Goal: Ask a question: Seek information or help from site administrators or community

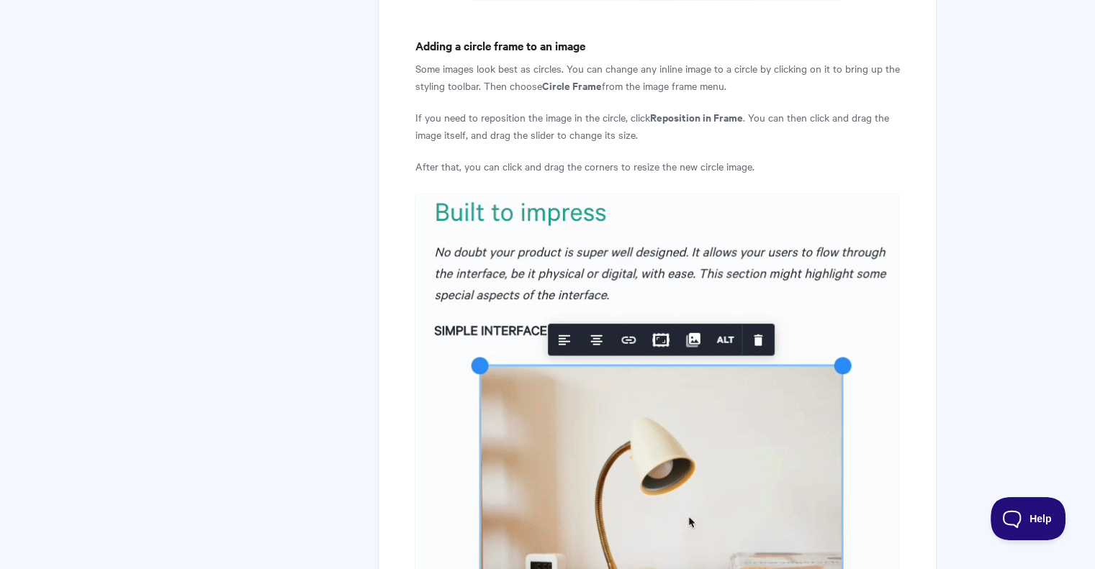
scroll to position [6487, 0]
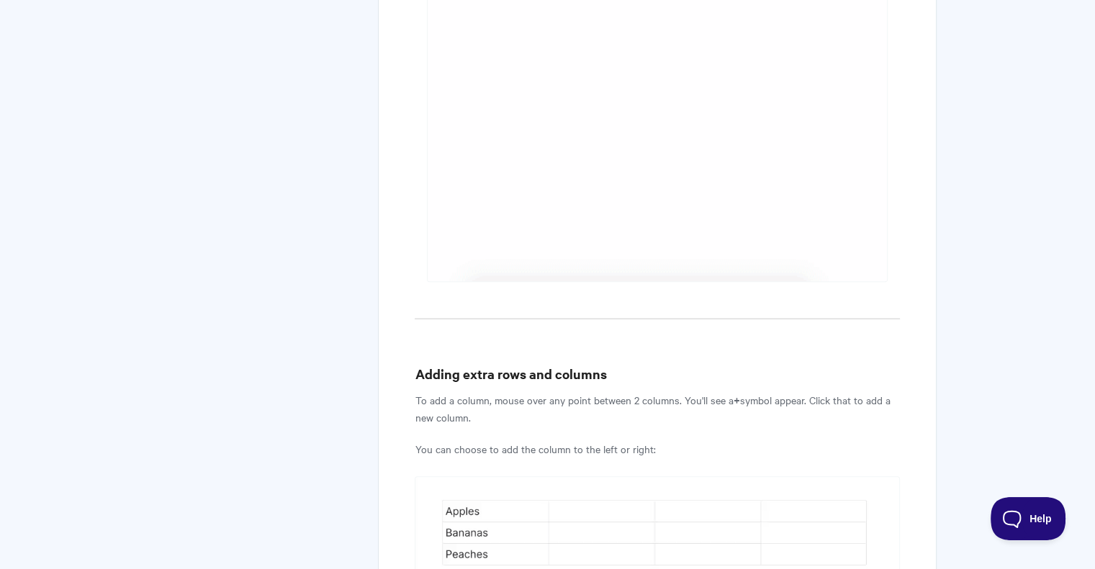
scroll to position [833, 0]
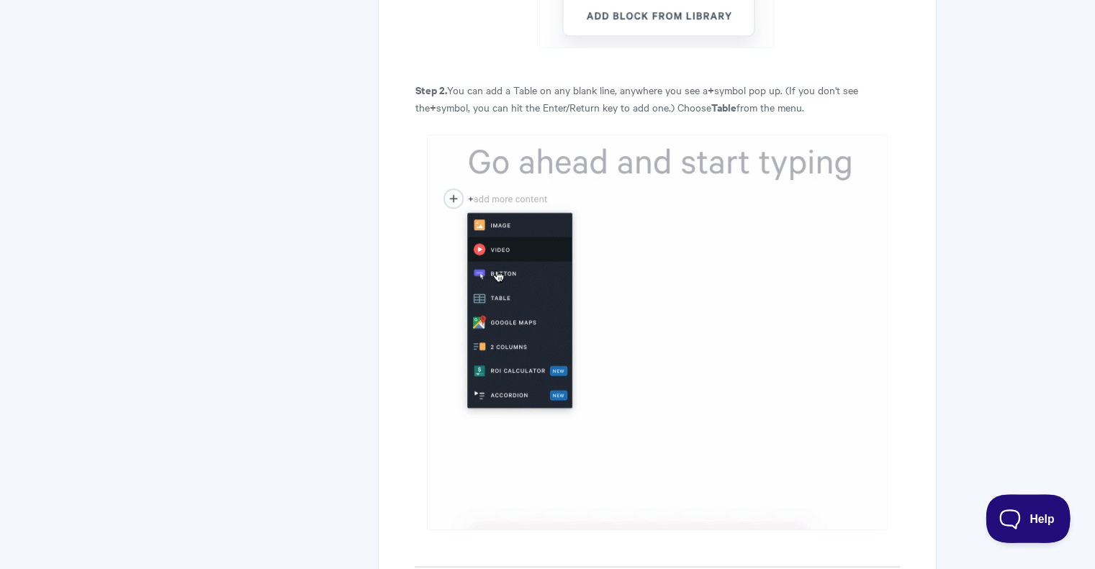
click at [1027, 518] on span "Help" at bounding box center [1022, 516] width 75 height 10
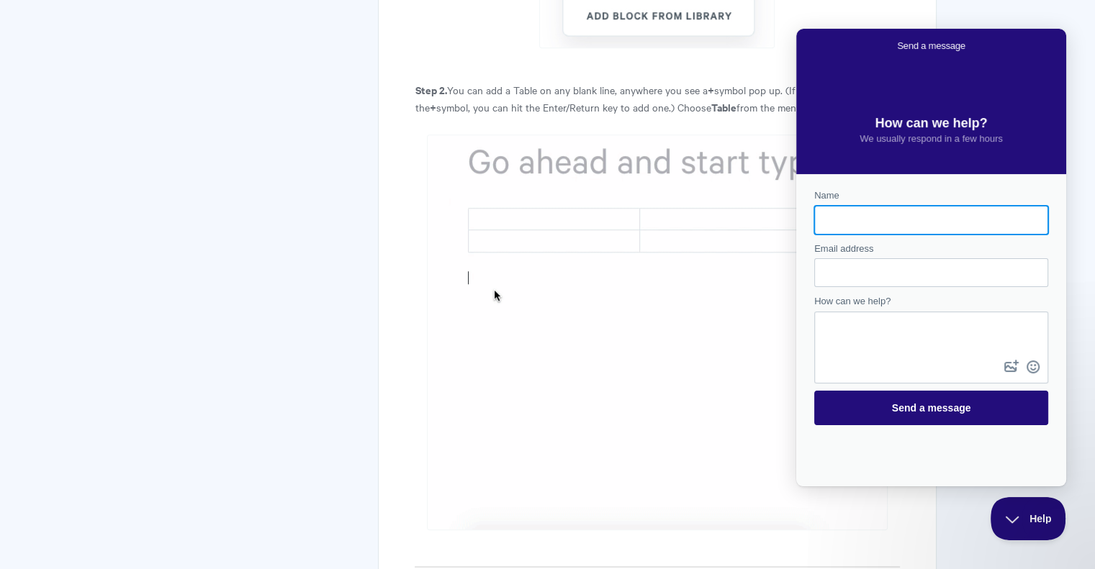
scroll to position [0, 0]
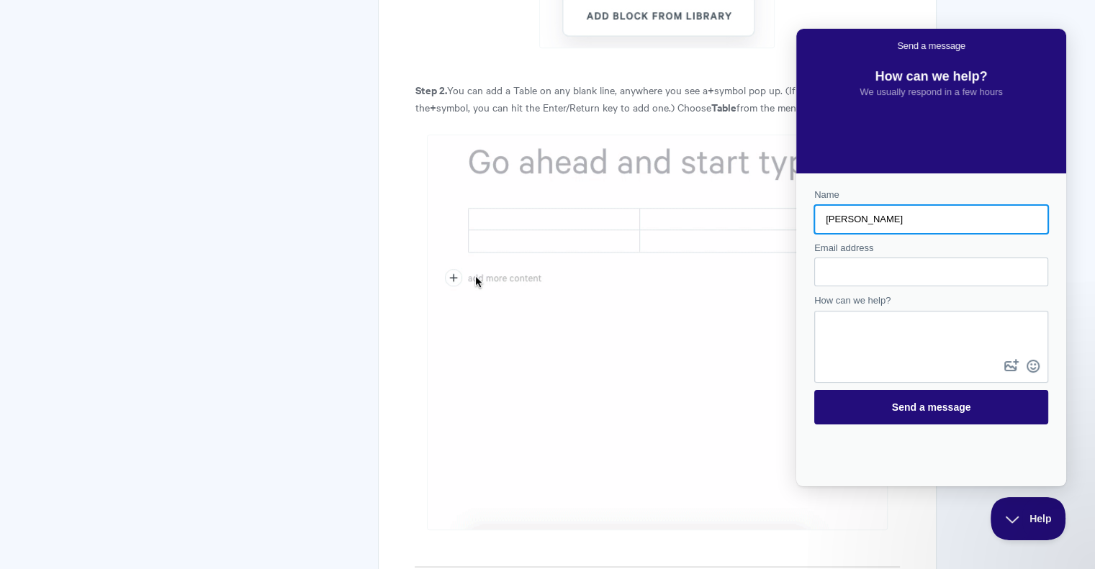
type input "Scott"
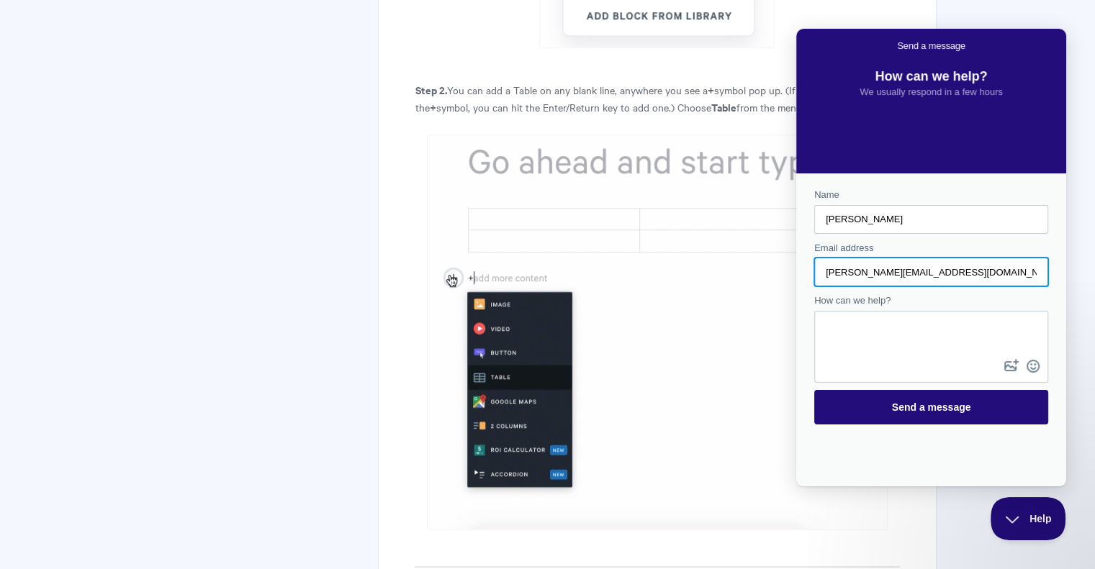
type input "scott@merlotmarketing.com"
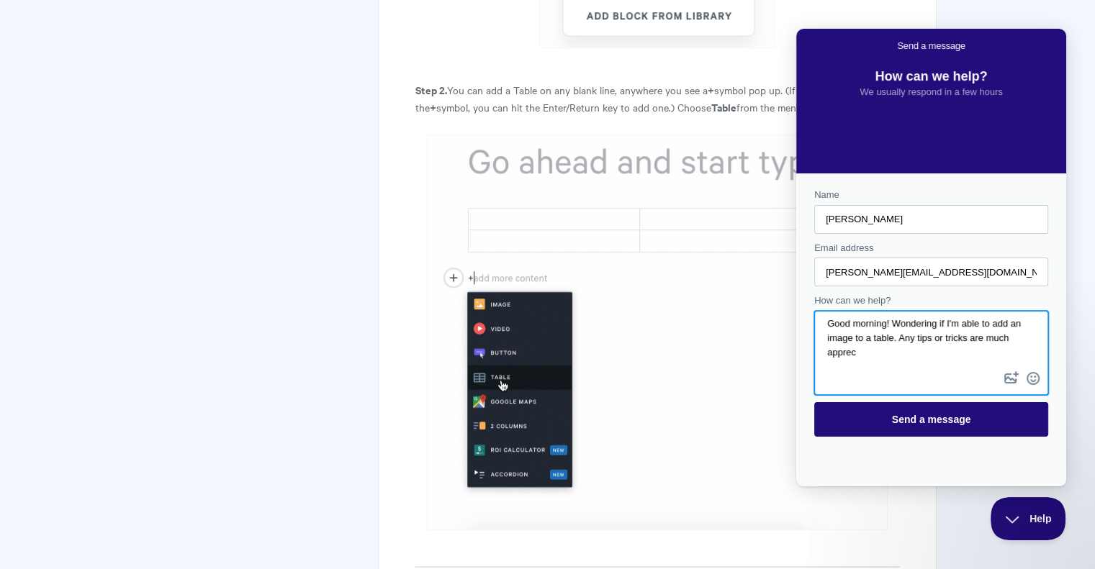
scroll to position [4, 0]
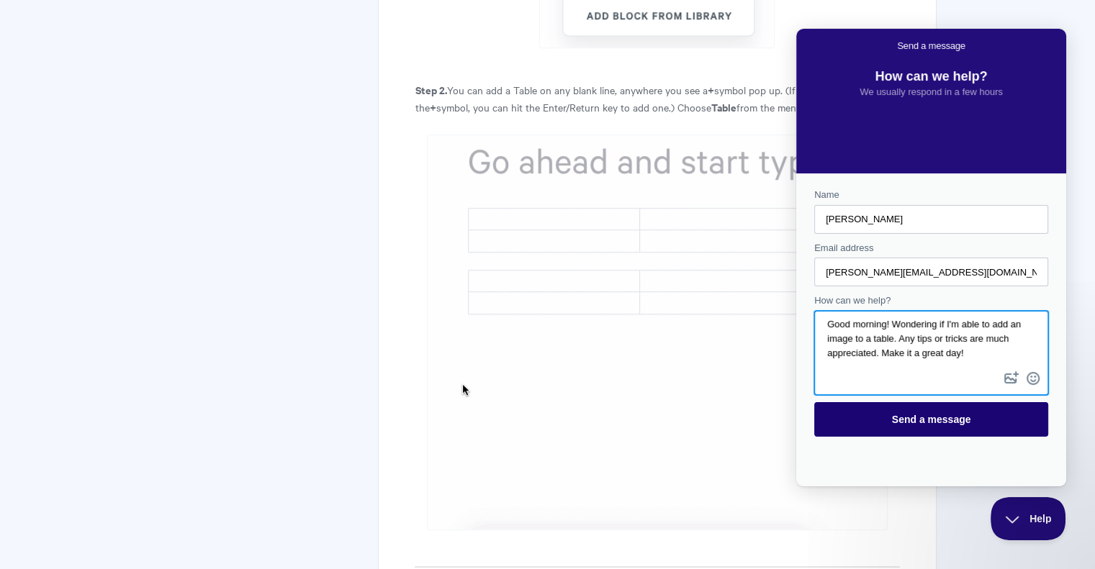
type textarea "Good morning! Wondering if I'm able to add an image to a table. Any tips or tri…"
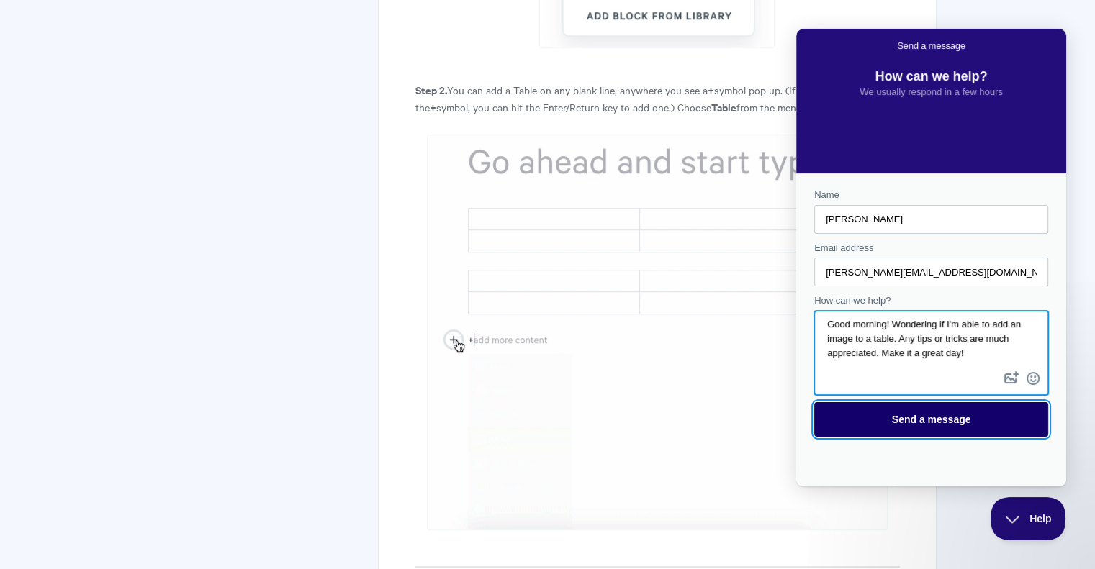
click at [929, 415] on span "Send a message" at bounding box center [931, 420] width 79 height 12
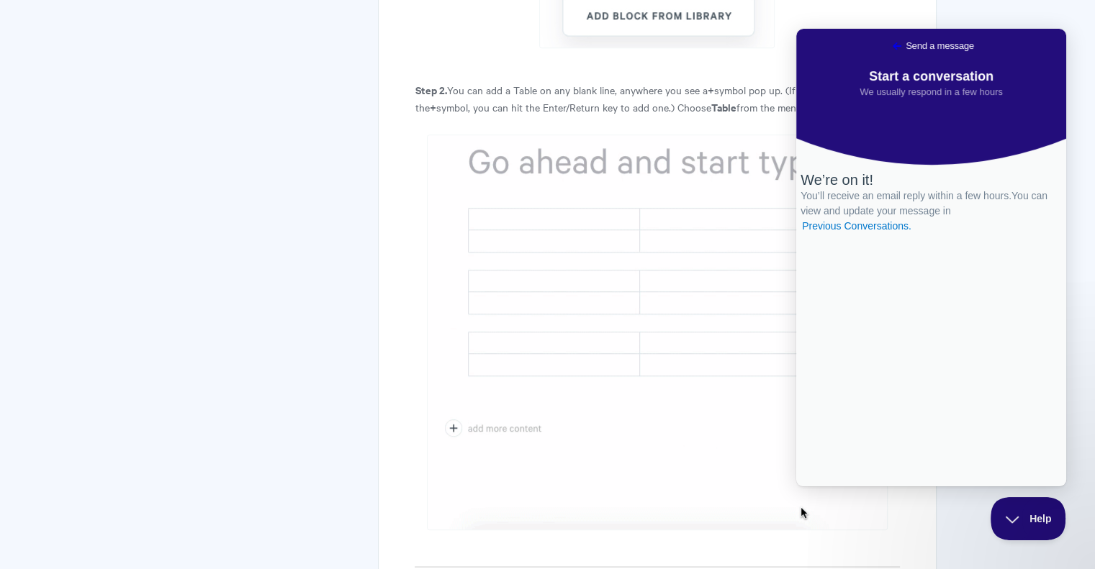
click at [888, 45] on span "Go back" at bounding box center [896, 45] width 17 height 17
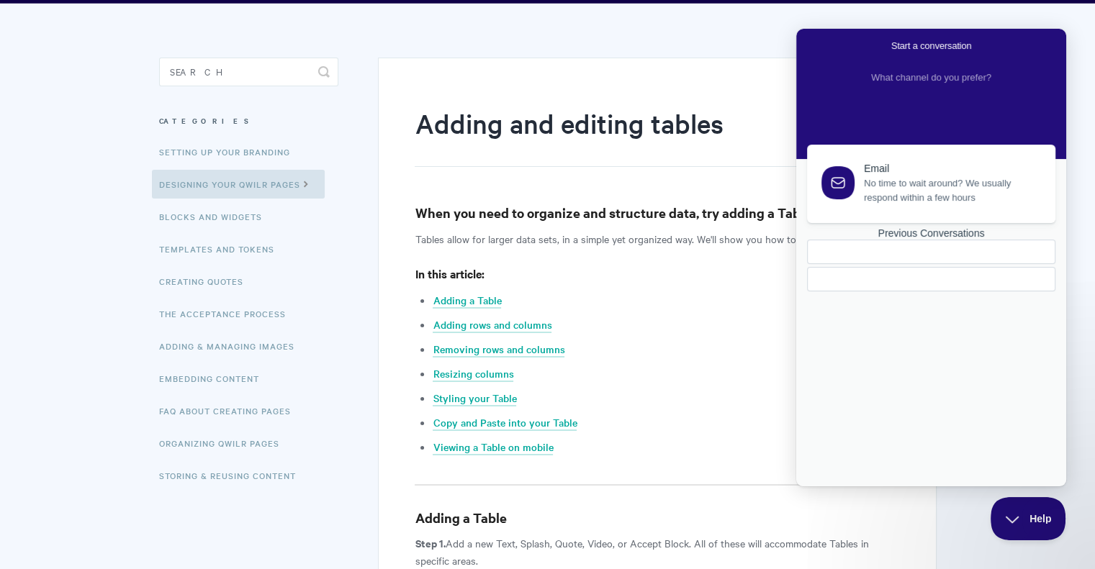
scroll to position [0, 0]
